Goal: Find specific page/section: Find specific page/section

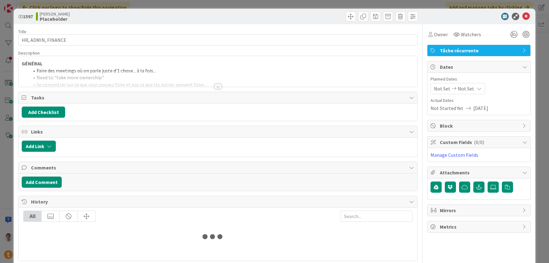
click at [215, 87] on div at bounding box center [218, 86] width 7 height 5
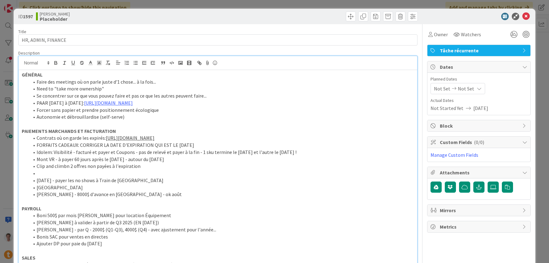
click at [64, 174] on li at bounding box center [221, 173] width 385 height 7
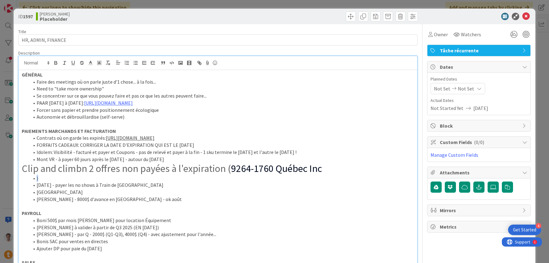
drag, startPoint x: 43, startPoint y: 178, endPoint x: 31, endPoint y: 179, distance: 11.8
click at [31, 179] on li ")" at bounding box center [221, 178] width 385 height 7
click at [35, 179] on li ")" at bounding box center [221, 178] width 385 height 7
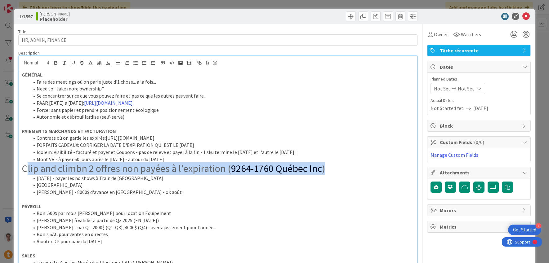
drag, startPoint x: 346, startPoint y: 172, endPoint x: 26, endPoint y: 168, distance: 320.2
click at [26, 168] on h1 "Clip and climbn 2 offres non payées à l'expiration ( 9264-1760 Québec Inc )" at bounding box center [218, 169] width 392 height 12
click at [41, 173] on h1 "Clip and climbn 2 offres non payées à l'expiration ( 9264-1760 Québec Inc )" at bounding box center [218, 169] width 392 height 12
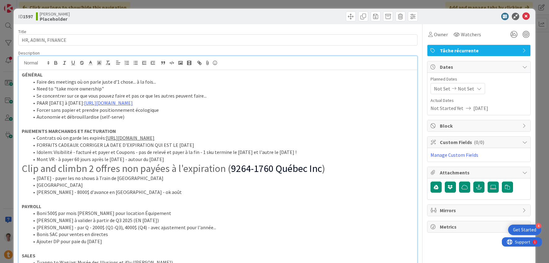
click at [182, 161] on li "Mont VR - à payer 60 jours après le [DATE] - autour du [DATE]" at bounding box center [221, 159] width 385 height 7
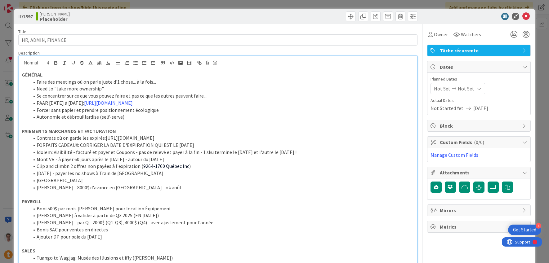
click at [165, 162] on li "Mont VR - à payer 60 jours après le [DATE] - autour du [DATE]" at bounding box center [221, 159] width 385 height 7
click at [157, 179] on li "[GEOGRAPHIC_DATA]" at bounding box center [221, 180] width 385 height 7
click at [67, 166] on li "Clip and climbn 2 offres non payées à l'expiration ( 9264-1760 Québec Inc )" at bounding box center [221, 166] width 385 height 7
click at [149, 189] on li "[PERSON_NAME] - 8000$ d'avance en [GEOGRAPHIC_DATA] - ok août" at bounding box center [221, 187] width 385 height 7
click at [87, 167] on li "Clip and climb - 2 offres non payées à l'expiration ( 9264-1760 Québec Inc )" at bounding box center [221, 166] width 385 height 7
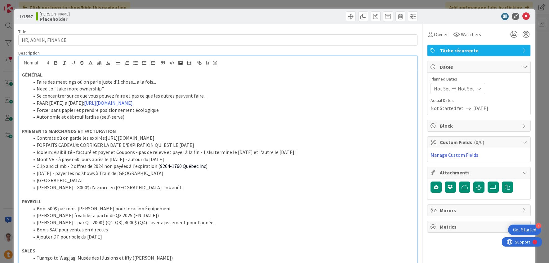
click at [129, 176] on li "[DATE] - payer les no shows à Train de [GEOGRAPHIC_DATA]" at bounding box center [221, 173] width 385 height 7
click at [524, 15] on icon at bounding box center [525, 16] width 7 height 7
